Goal: Register for event/course

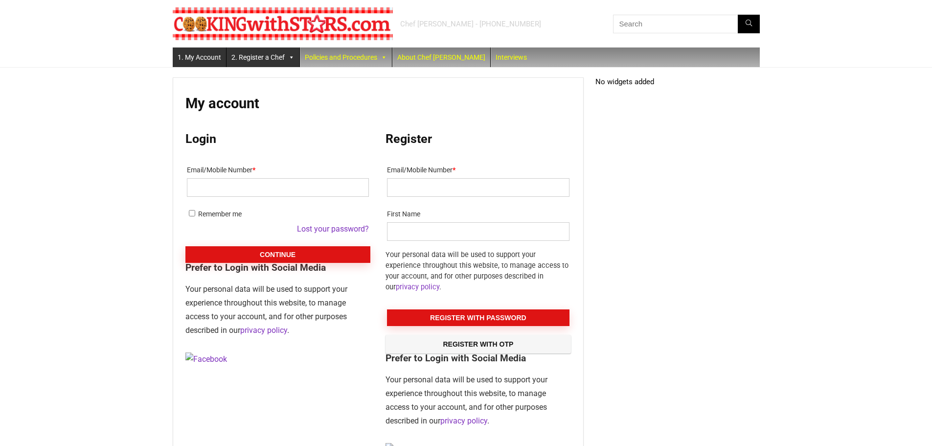
click at [264, 56] on link "2. Register a Chef" at bounding box center [262, 57] width 73 height 20
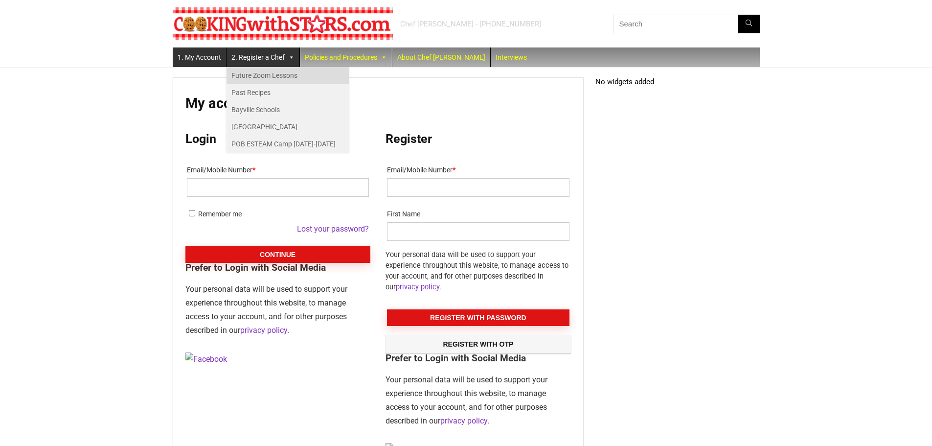
click at [269, 75] on link "Future Zoom Lessons" at bounding box center [287, 75] width 122 height 17
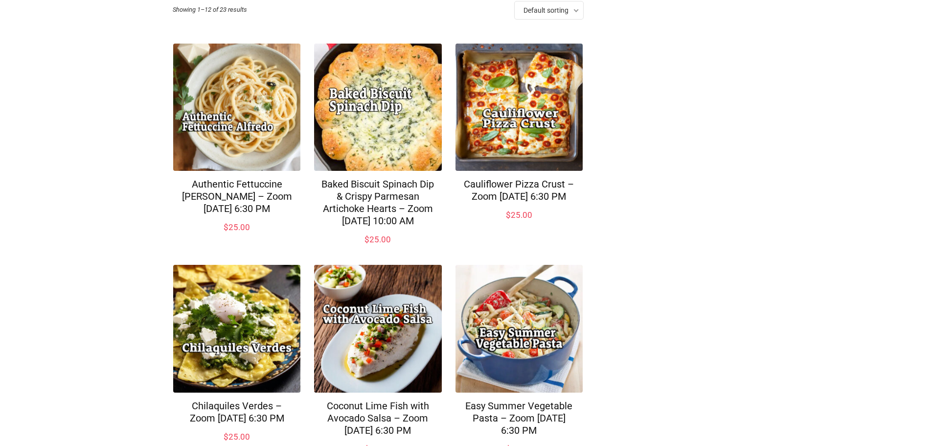
scroll to position [147, 0]
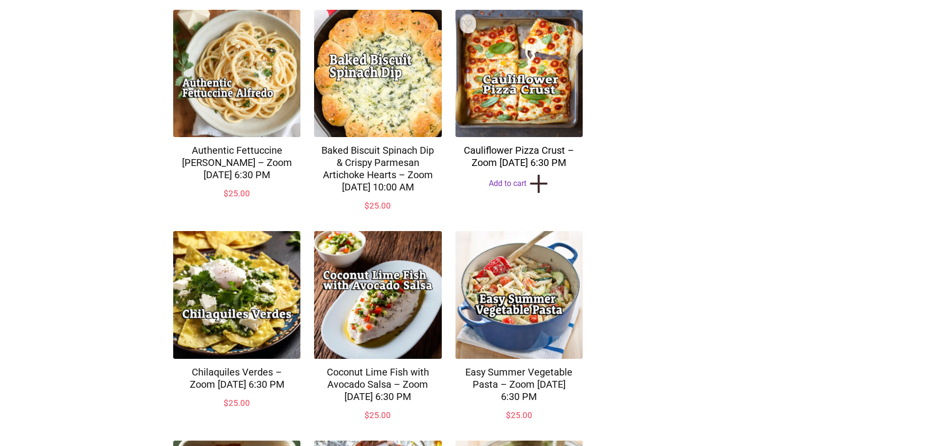
click at [507, 148] on link "Cauliflower Pizza Crust – Zoom [DATE] 6:30 PM" at bounding box center [519, 156] width 110 height 24
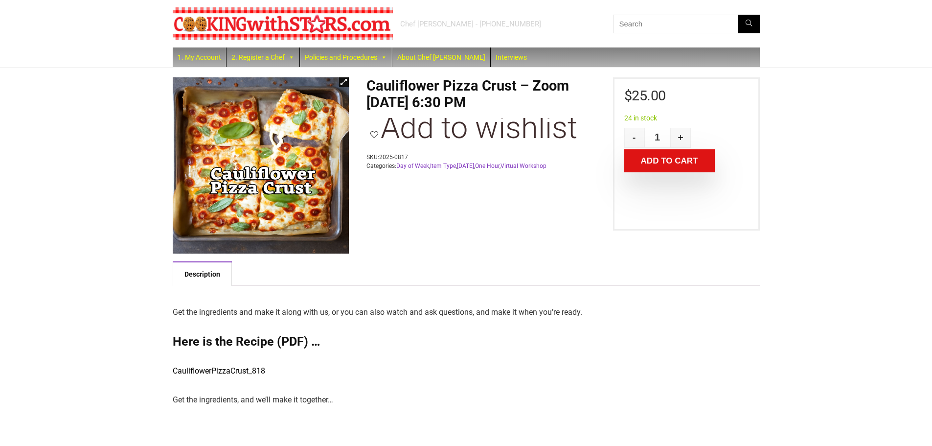
click at [234, 371] on link "CauliflowerPizzaCrust_818" at bounding box center [219, 370] width 92 height 9
